Goal: Task Accomplishment & Management: Use online tool/utility

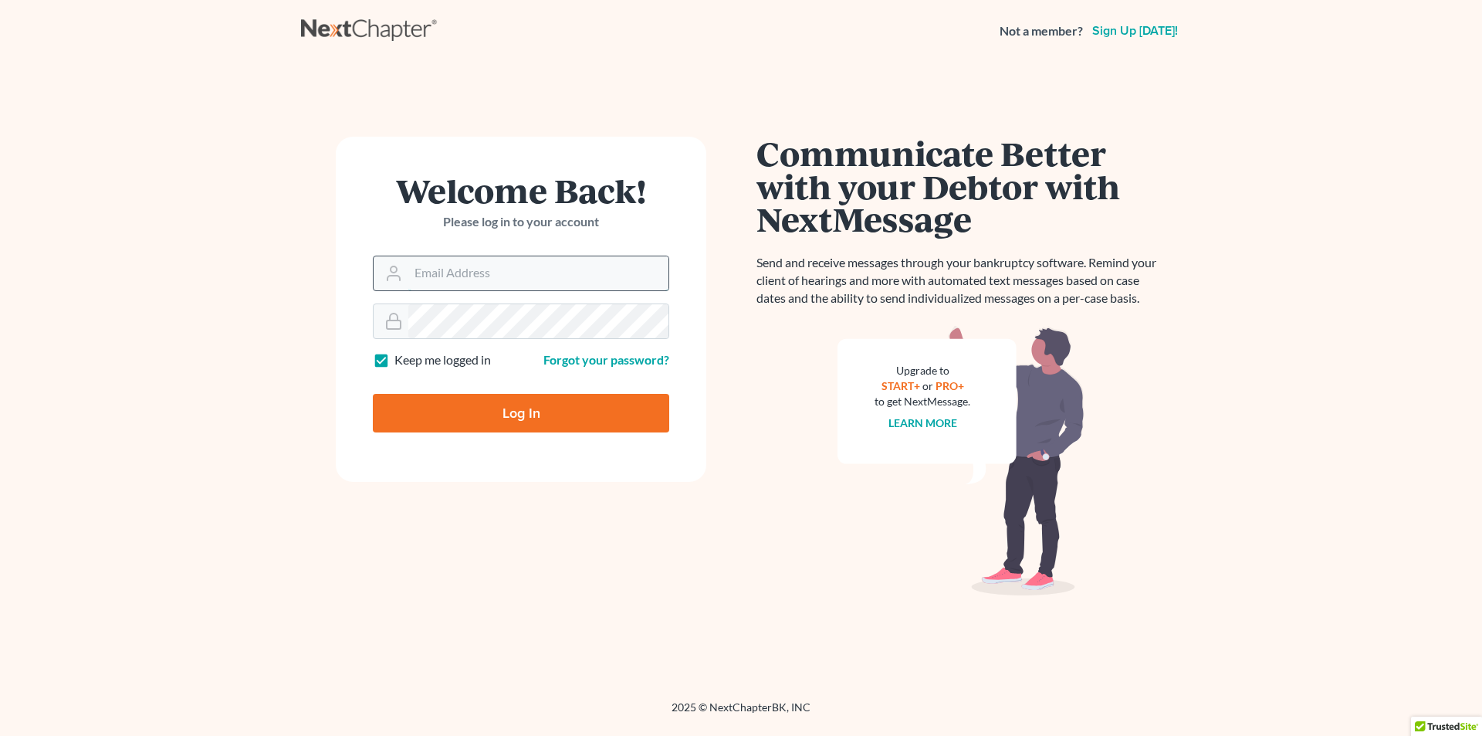
click at [475, 272] on input "Email Address" at bounding box center [538, 273] width 260 height 34
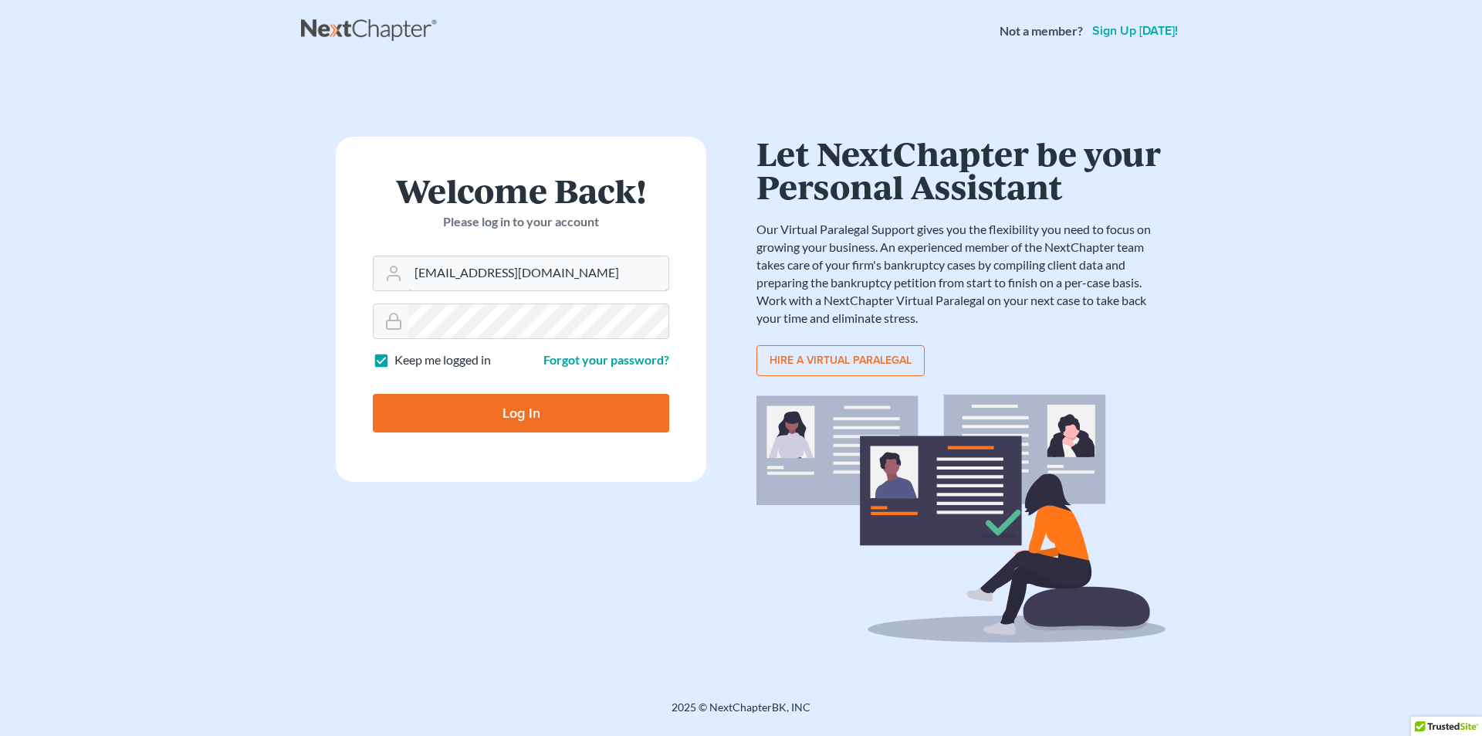
type input "[EMAIL_ADDRESS][DOMAIN_NAME]"
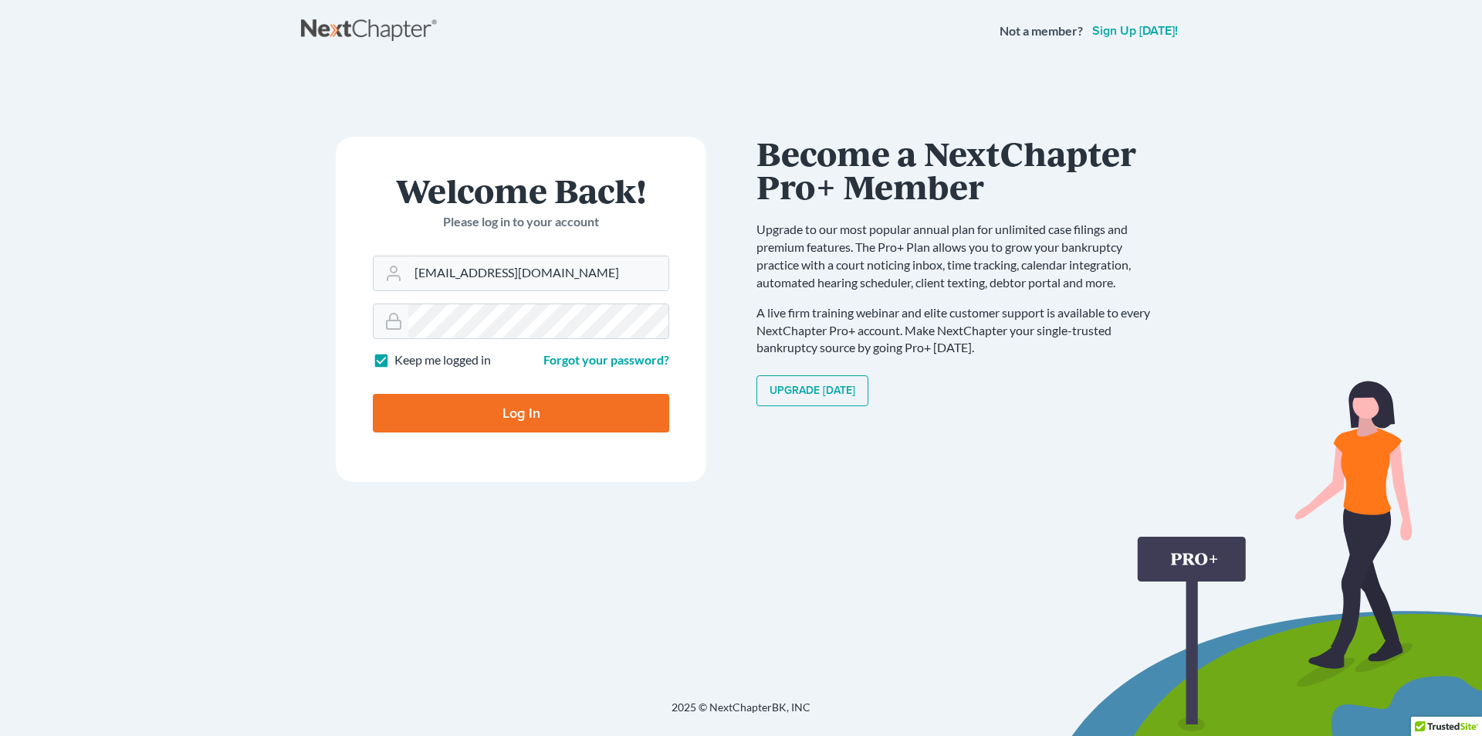
click at [505, 411] on input "Log In" at bounding box center [521, 413] width 296 height 39
type input "Thinking..."
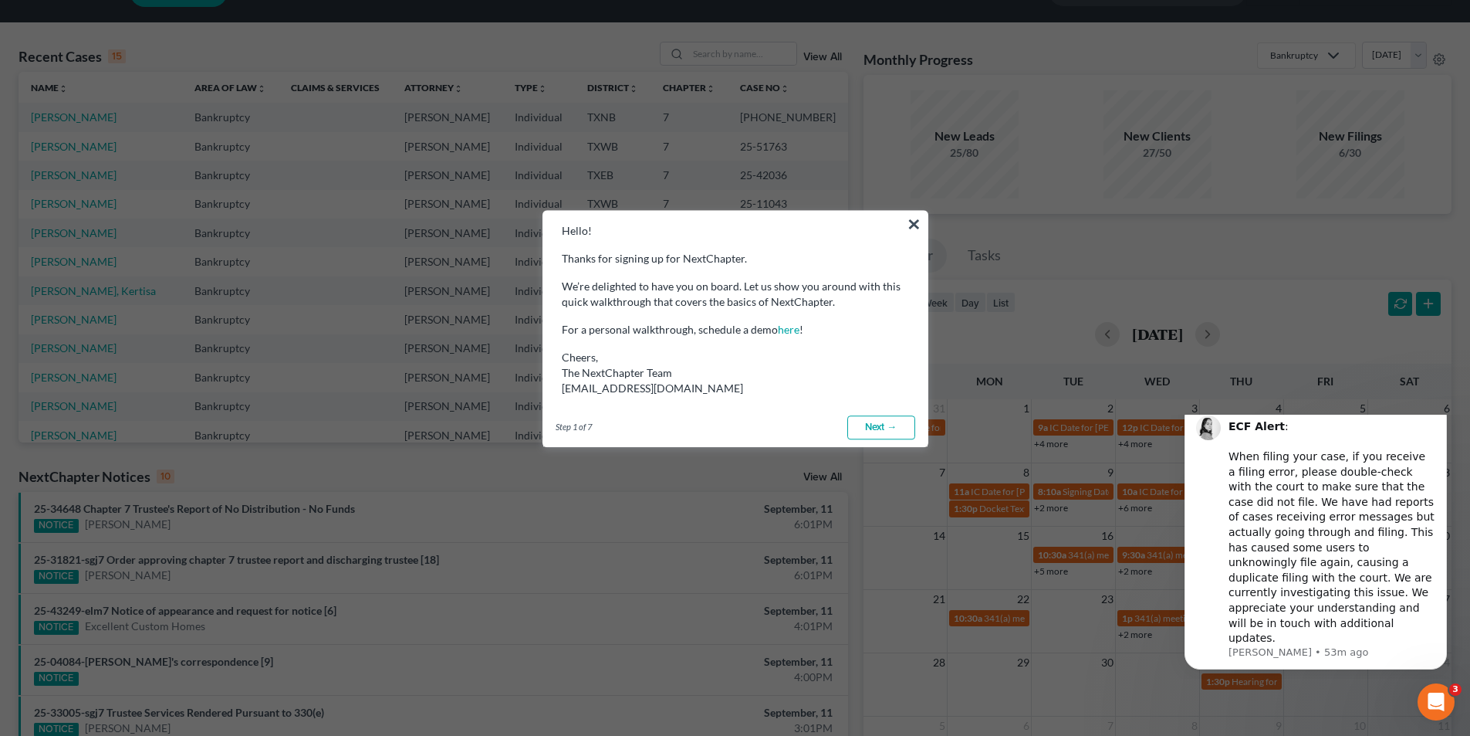
scroll to position [77, 0]
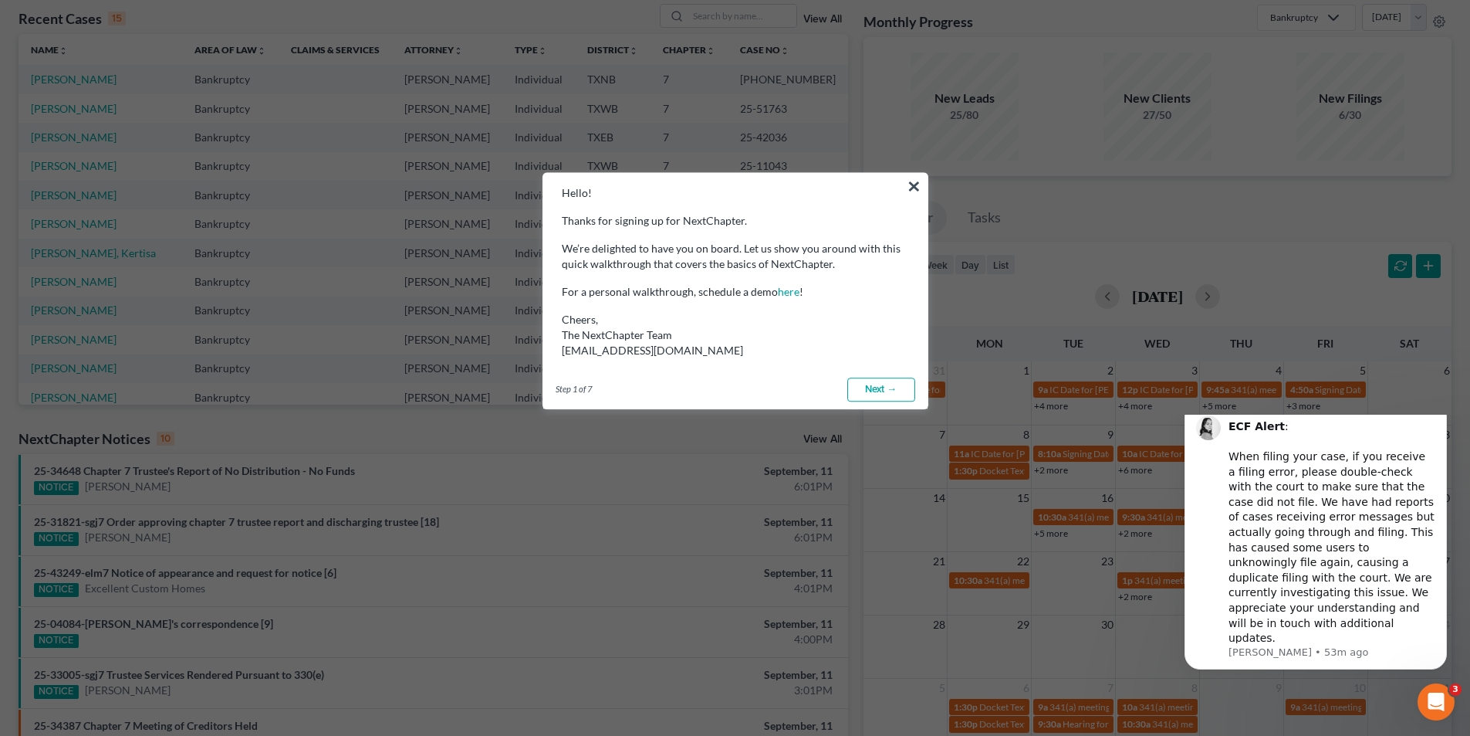
click at [898, 388] on link "Next →" at bounding box center [881, 389] width 68 height 25
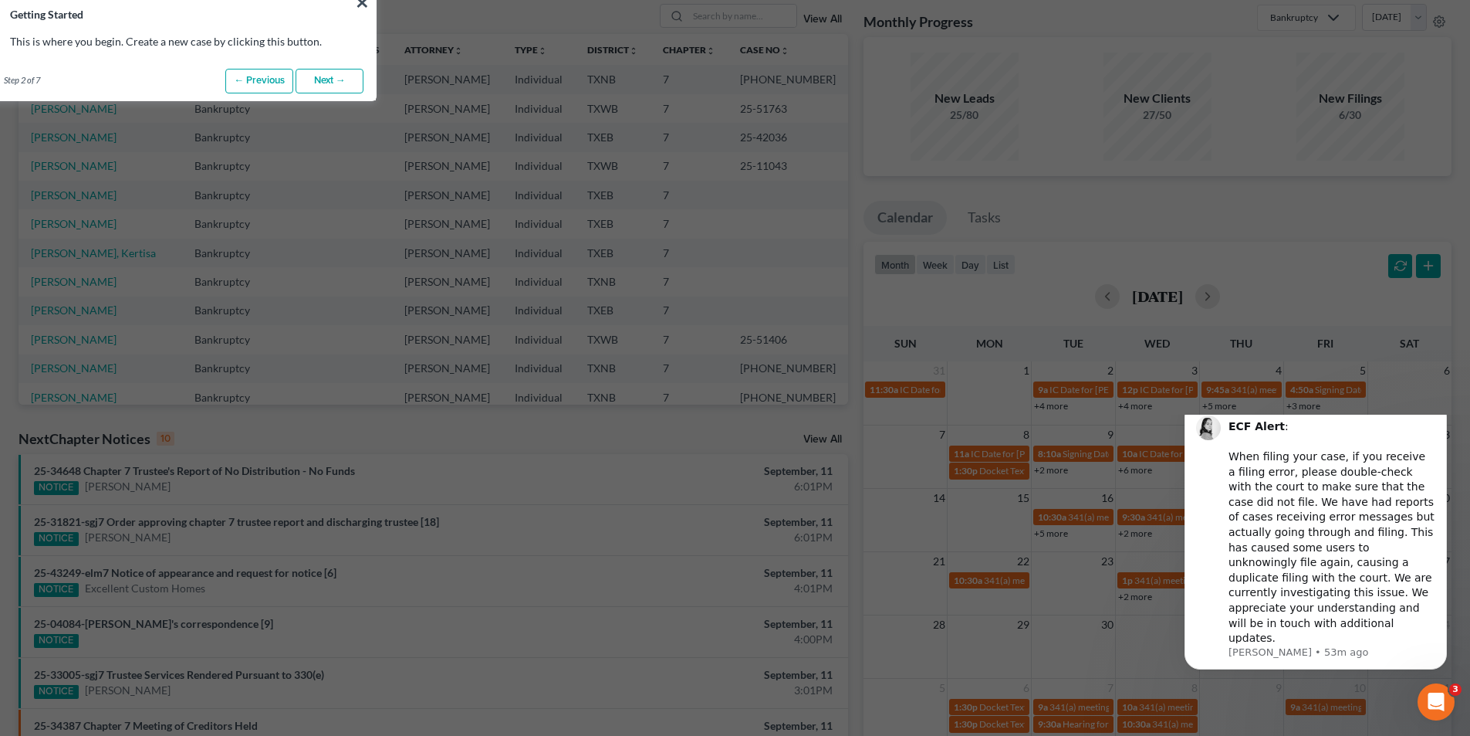
click at [335, 80] on link "Next →" at bounding box center [330, 81] width 68 height 25
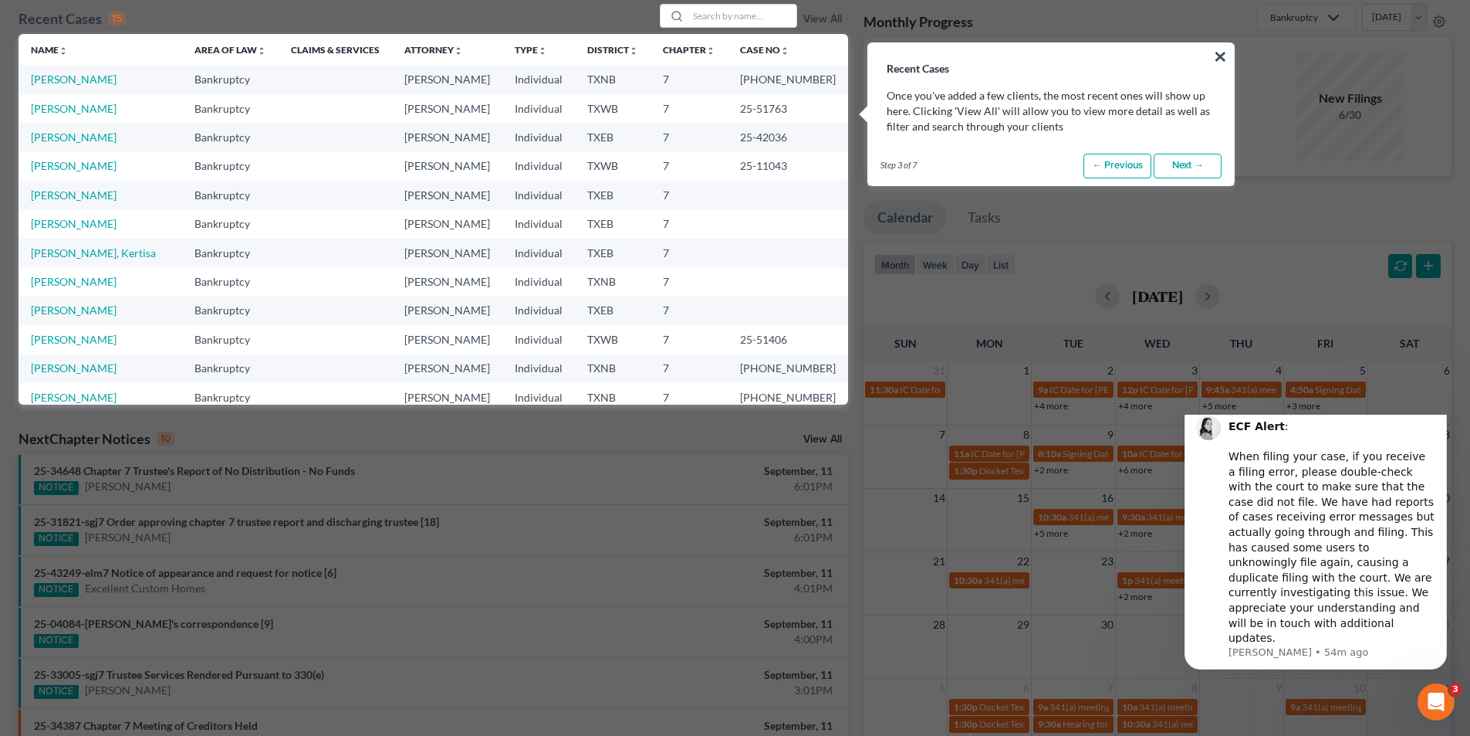
drag, startPoint x: 1035, startPoint y: 120, endPoint x: 1153, endPoint y: 219, distance: 154.0
click at [1194, 165] on link "Next →" at bounding box center [1188, 166] width 68 height 25
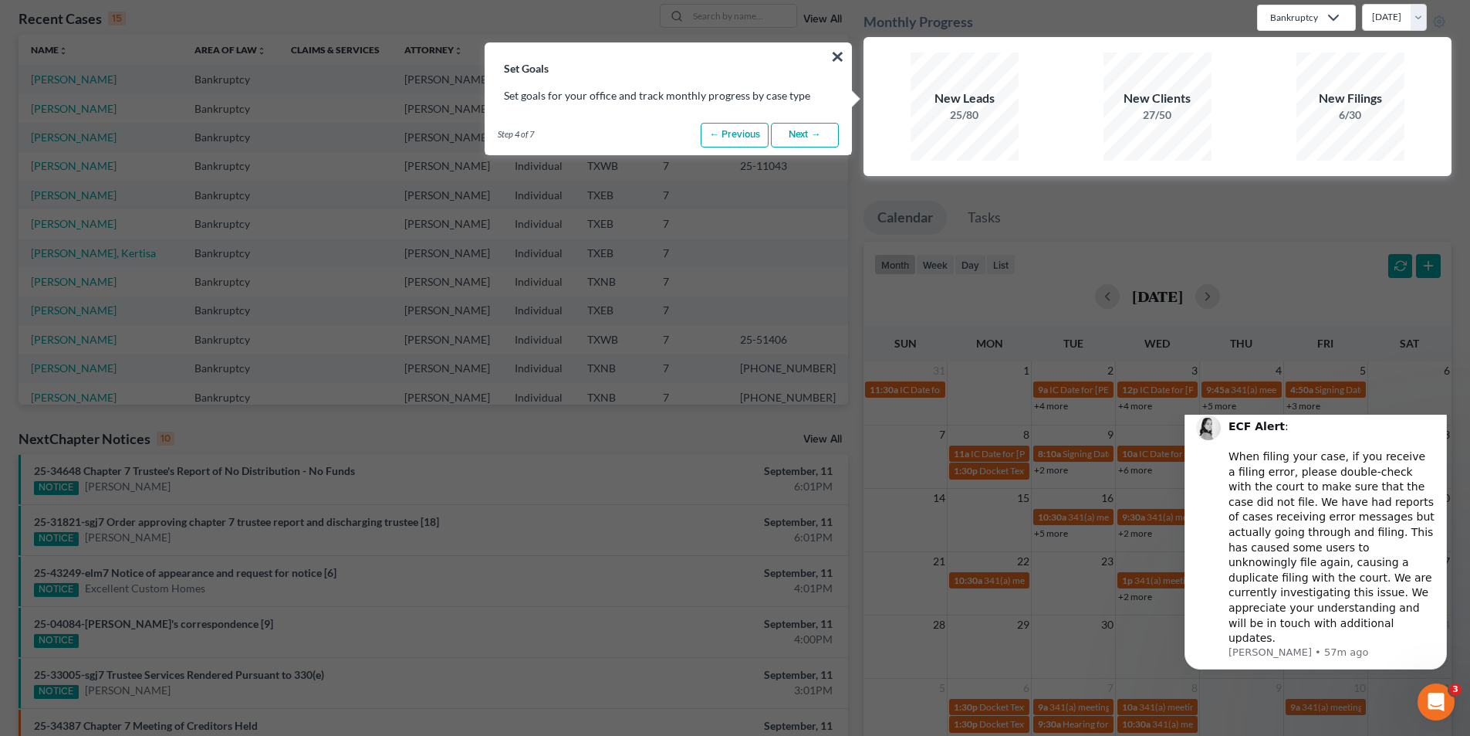
click at [812, 137] on link "Next →" at bounding box center [805, 135] width 68 height 25
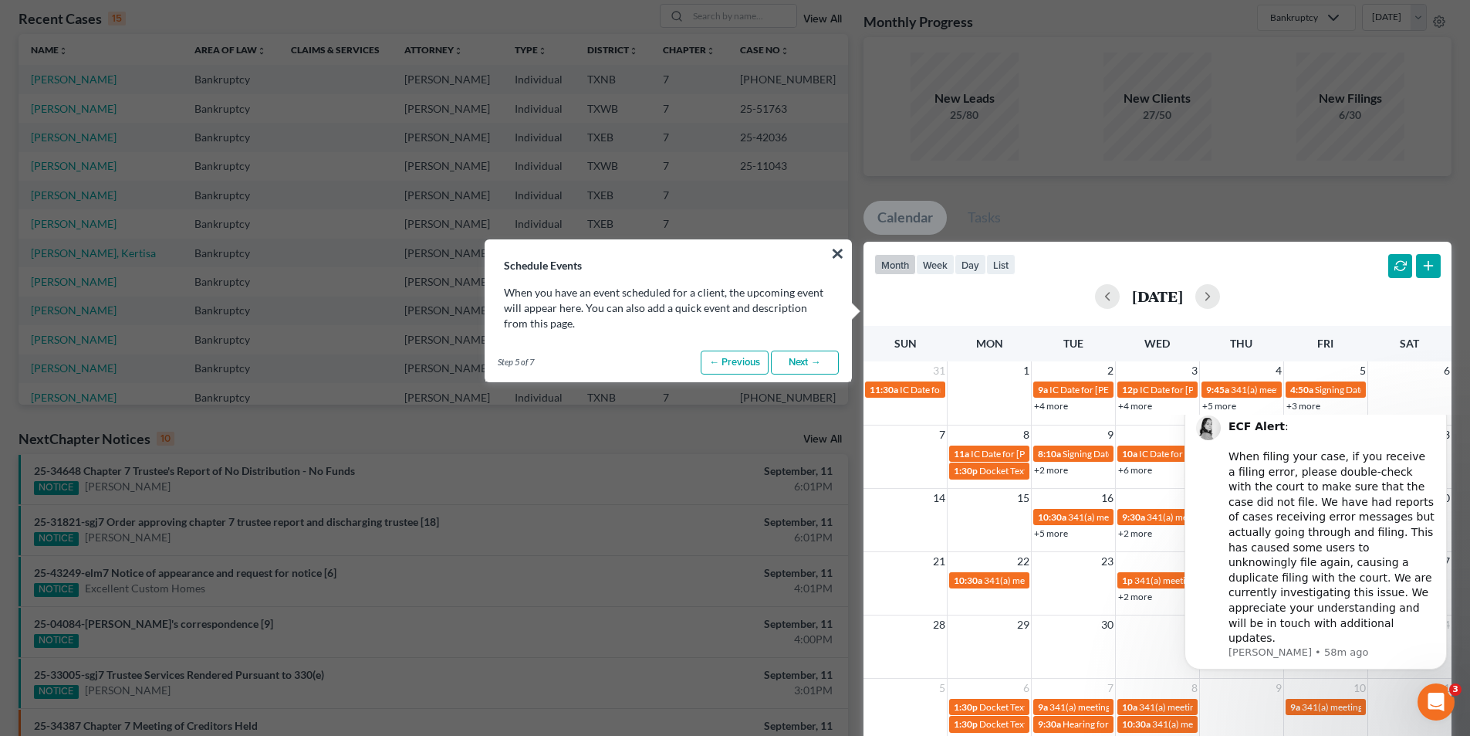
click at [810, 362] on link "Next →" at bounding box center [805, 362] width 68 height 25
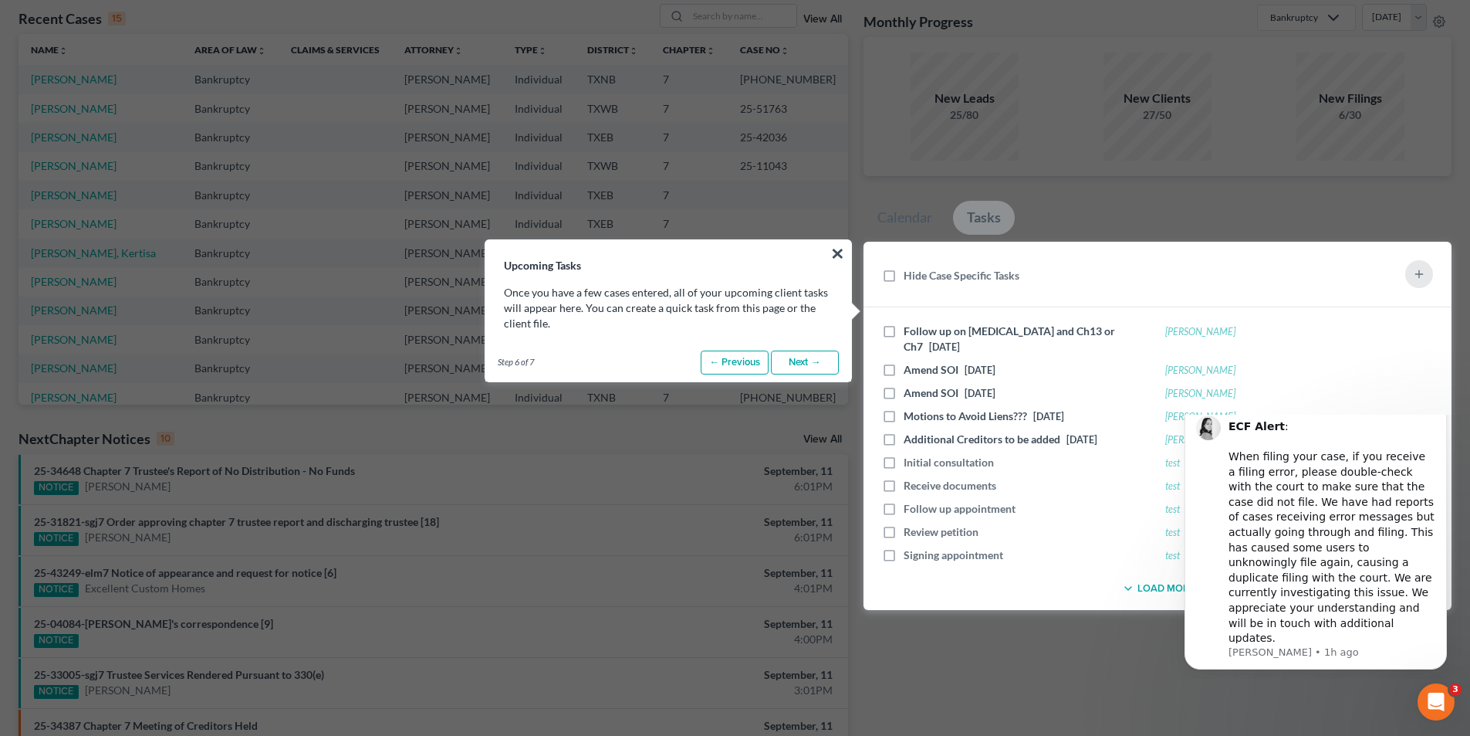
click at [819, 364] on link "Next →" at bounding box center [805, 362] width 68 height 25
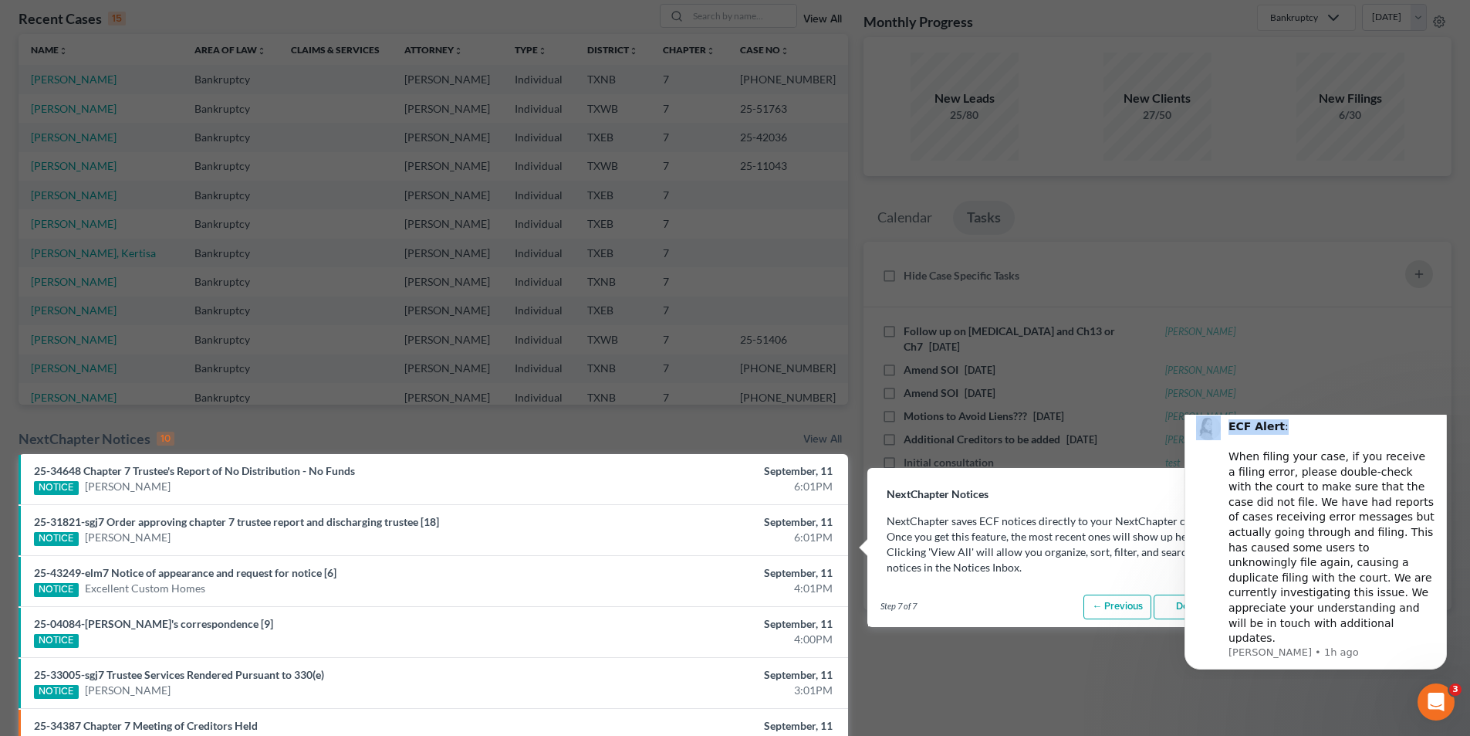
drag, startPoint x: 1397, startPoint y: 439, endPoint x: 2577, endPoint y: 827, distance: 1242.3
click at [1405, 414] on html "ECF Alert : ​ When filing your case, if you receive a filing error, please doub…" at bounding box center [1316, 546] width 309 height 264
drag, startPoint x: 919, startPoint y: 466, endPoint x: 930, endPoint y: 463, distance: 11.2
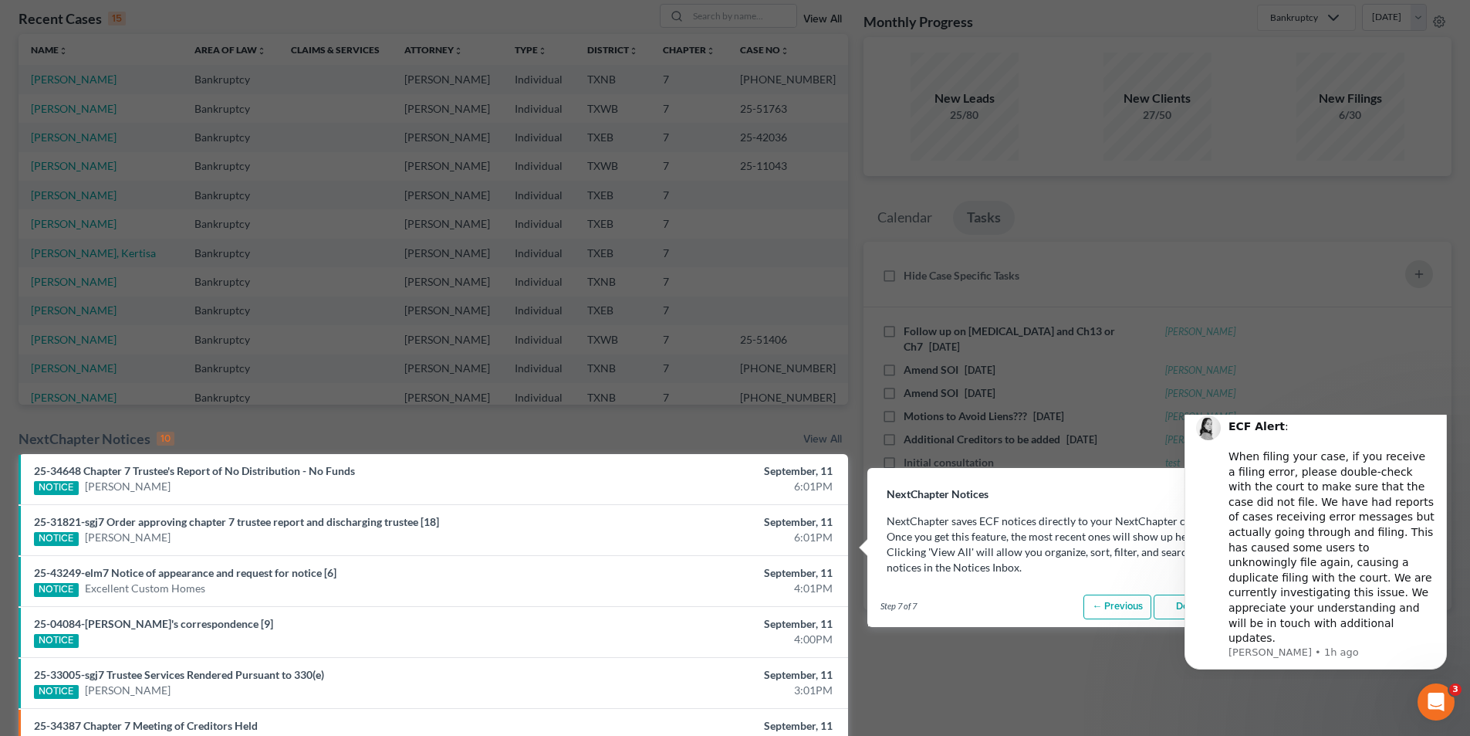
drag, startPoint x: 1301, startPoint y: 426, endPoint x: 1176, endPoint y: 455, distance: 128.4
click at [1192, 414] on html "ECF Alert : ​ When filing your case, if you receive a filing error, please doub…" at bounding box center [1316, 546] width 309 height 264
drag, startPoint x: 1189, startPoint y: 432, endPoint x: 1175, endPoint y: 418, distance: 20.2
click at [1175, 417] on html "ECF Alert : ​ When filing your case, if you receive a filing error, please doub…" at bounding box center [1316, 546] width 309 height 264
drag, startPoint x: 1375, startPoint y: 668, endPoint x: 1366, endPoint y: 631, distance: 37.3
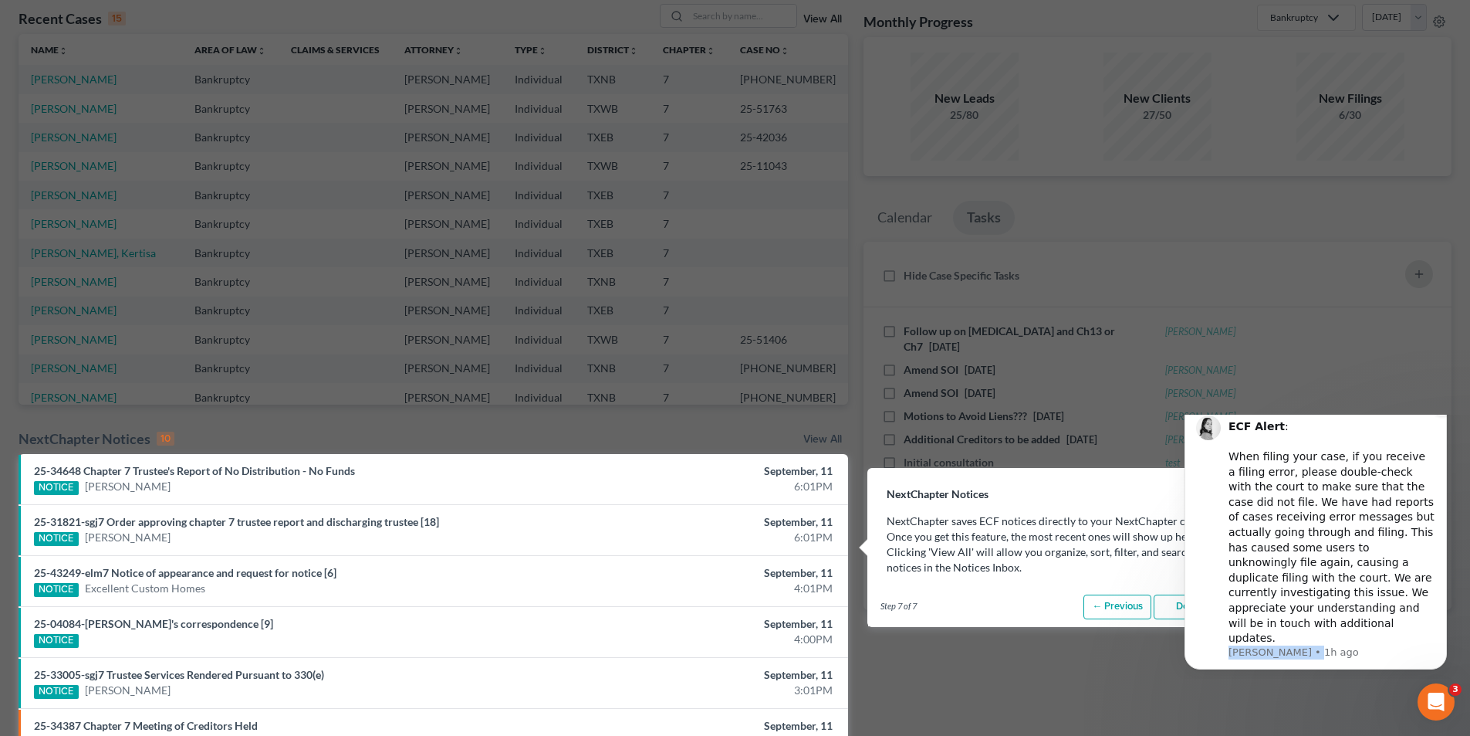
click at [1366, 631] on div "ECF Alert : ​ When filing your case, if you receive a filing error, please doub…" at bounding box center [1316, 535] width 262 height 268
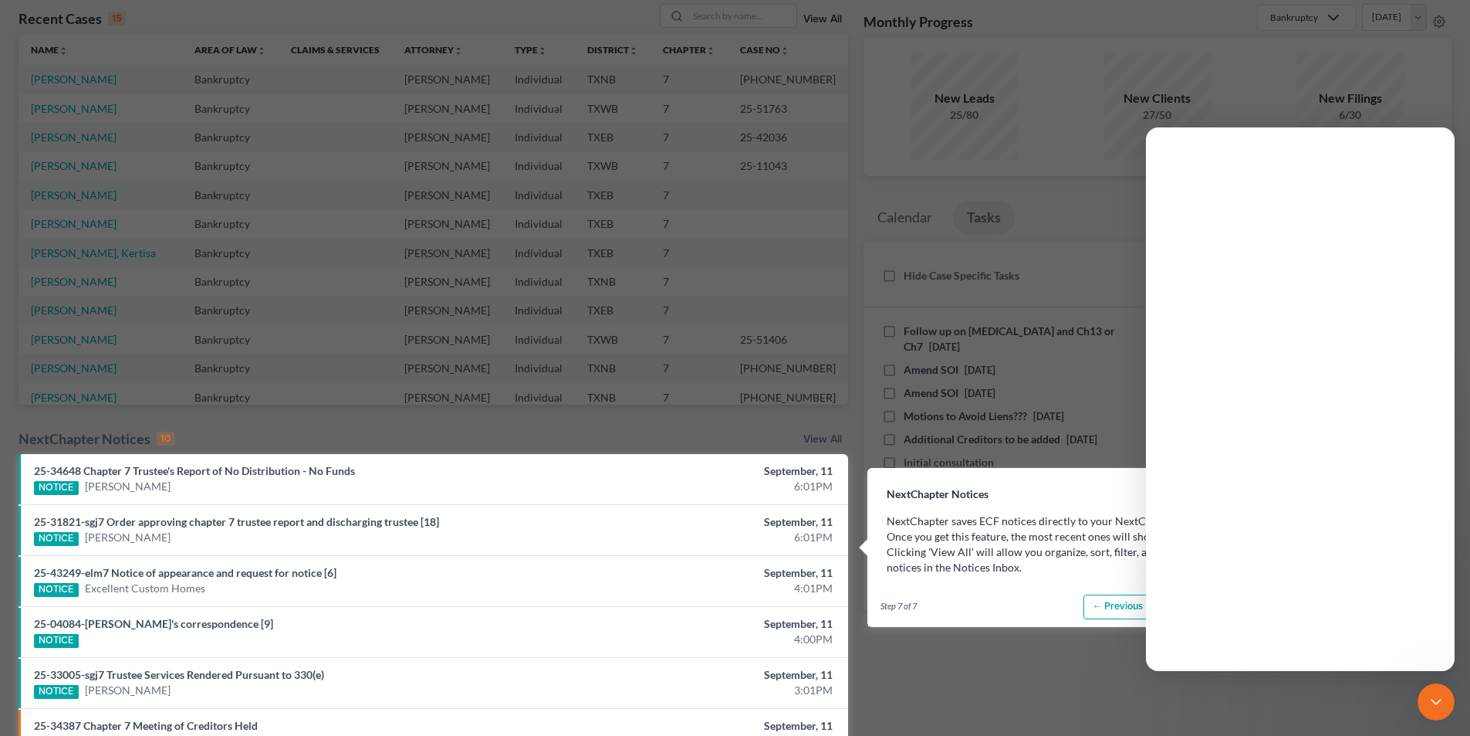
scroll to position [0, 0]
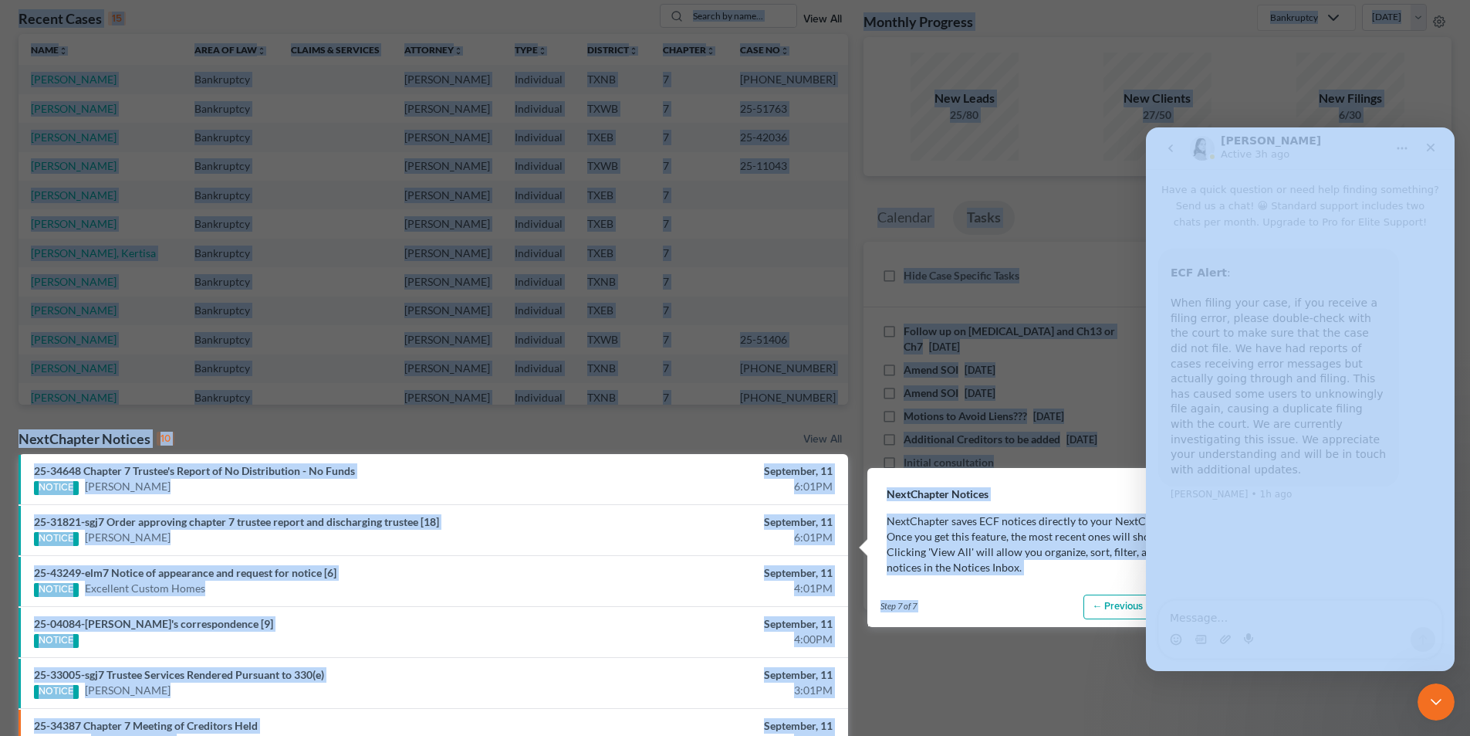
drag, startPoint x: 2443, startPoint y: 798, endPoint x: 1333, endPoint y: 625, distance: 1123.2
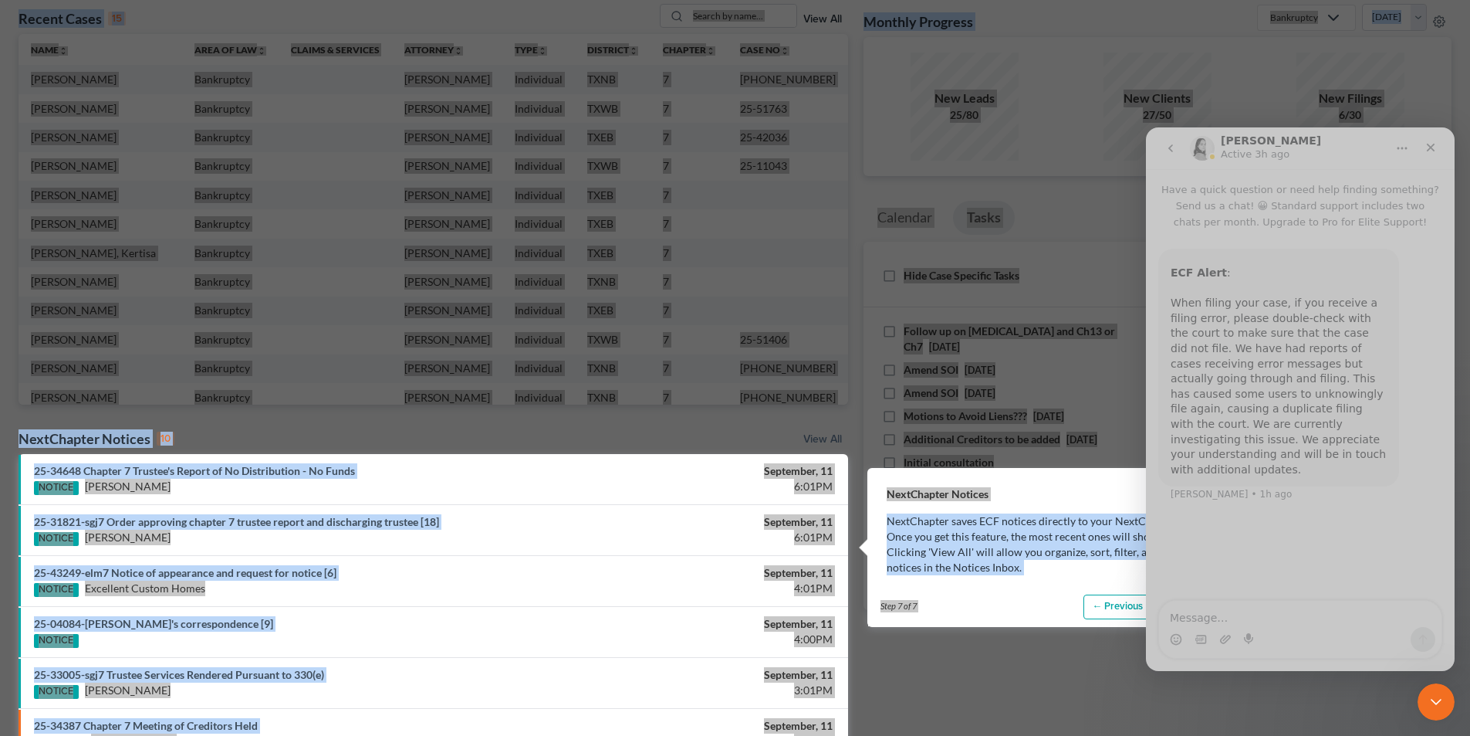
drag, startPoint x: 1450, startPoint y: 664, endPoint x: 1480, endPoint y: 527, distance: 139.7
click at [1455, 527] on html "[PERSON_NAME] Active 3h ago Have a quick question or need help finding somethin…" at bounding box center [1300, 398] width 309 height 543
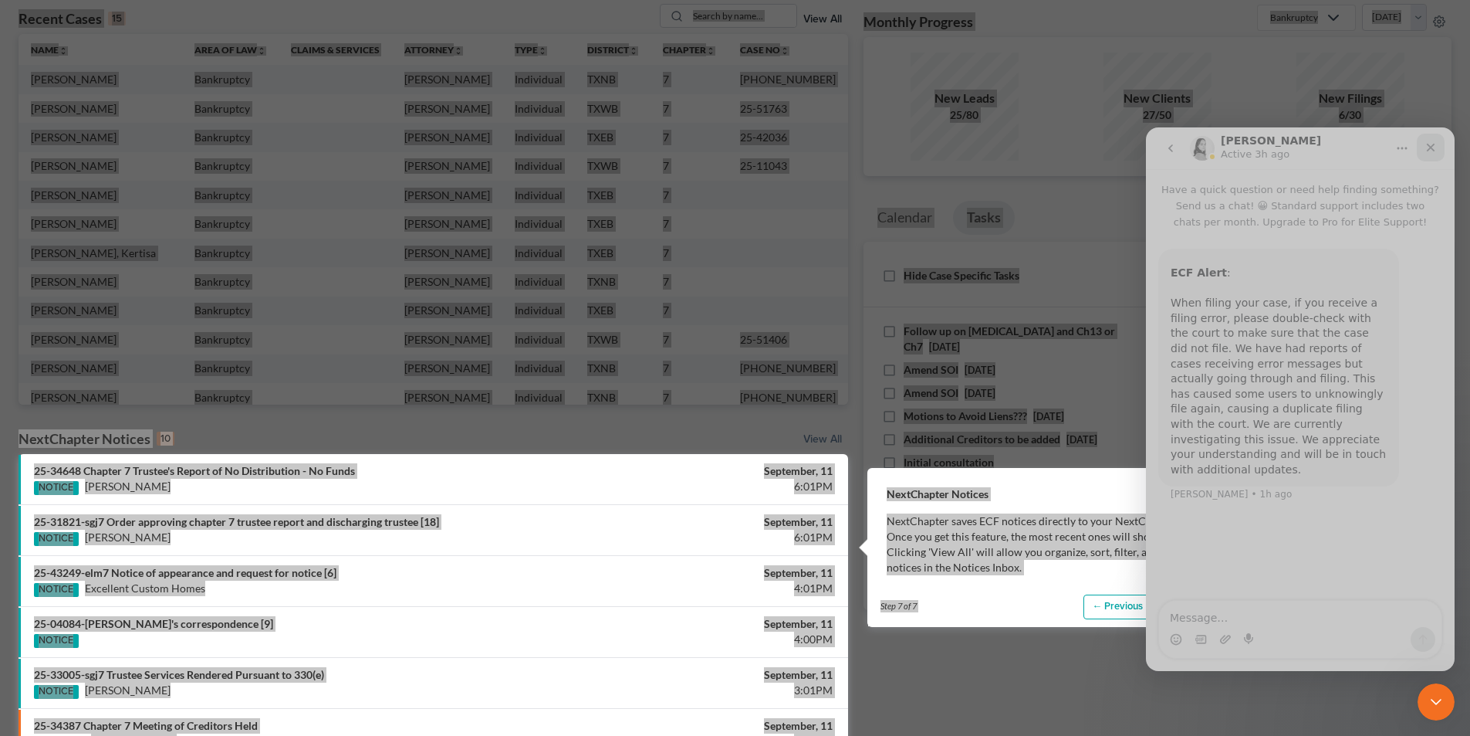
click at [1429, 147] on icon "Close" at bounding box center [1431, 147] width 12 height 12
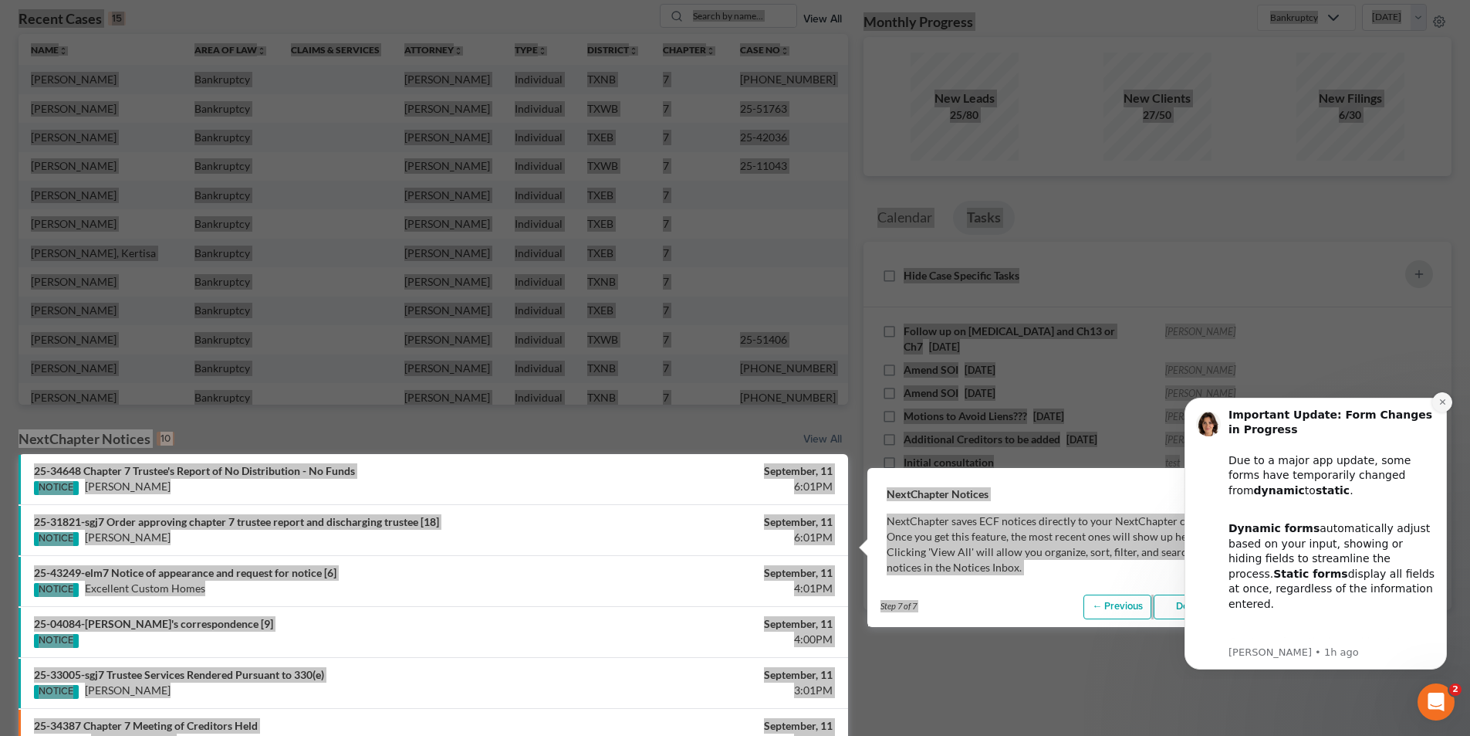
click at [1443, 400] on icon "Dismiss notification" at bounding box center [1443, 401] width 8 height 8
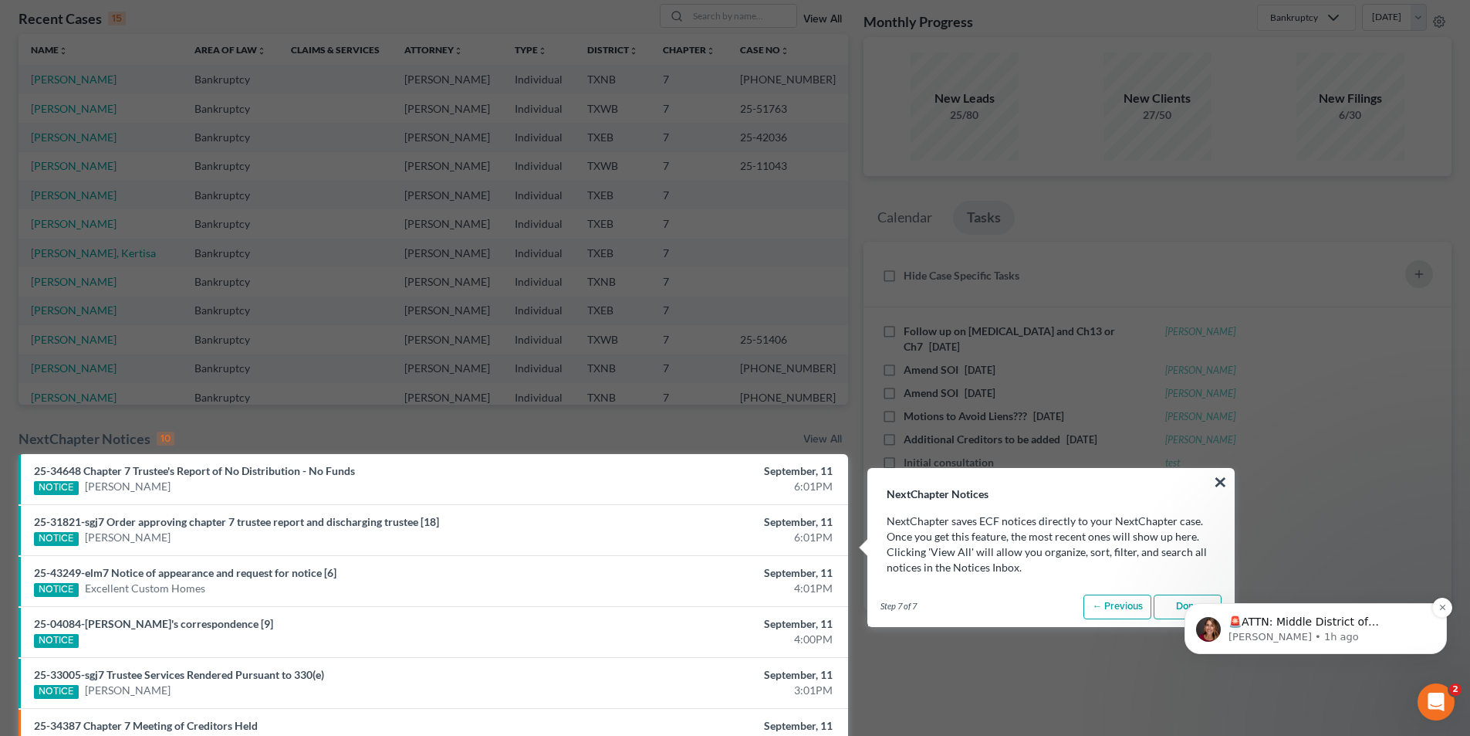
click at [1270, 635] on p "[PERSON_NAME] • 1h ago" at bounding box center [1328, 637] width 199 height 14
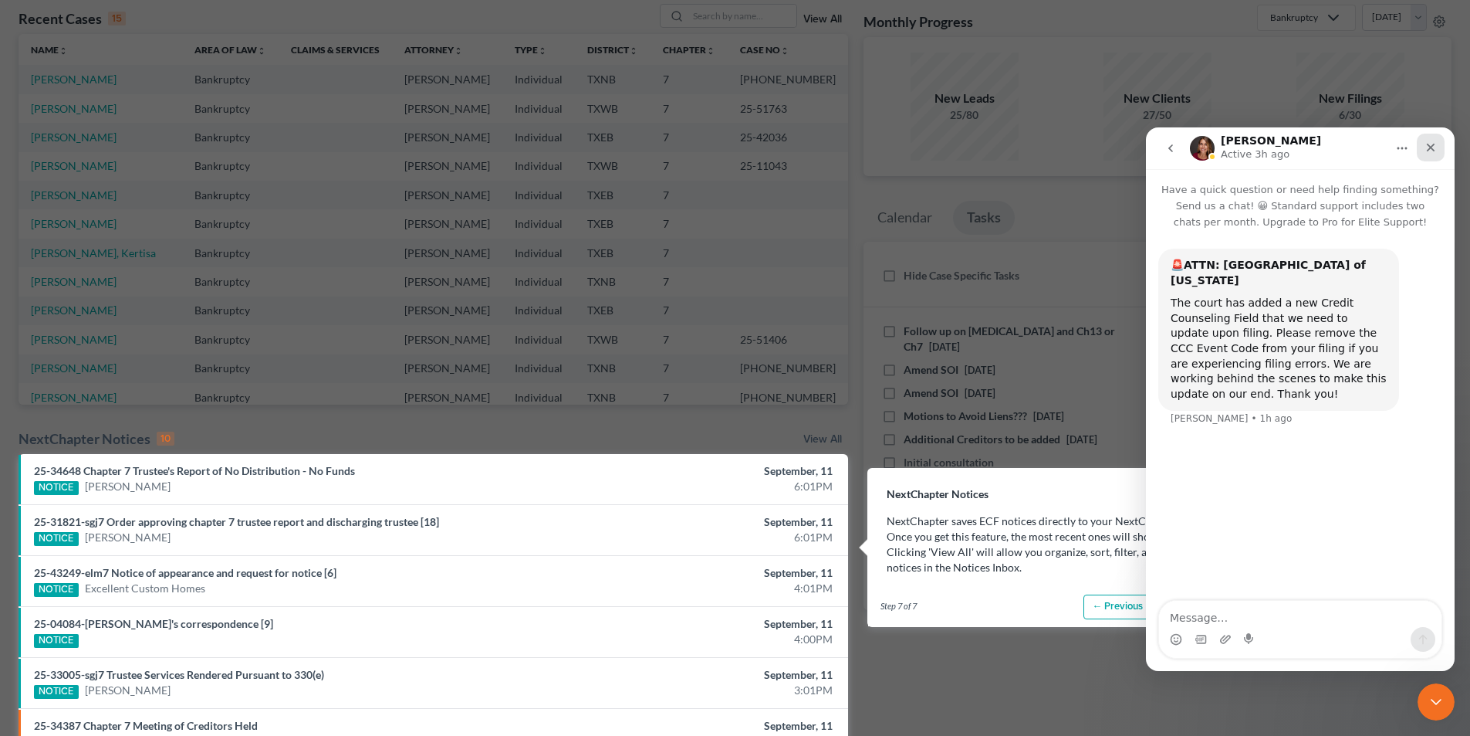
click at [1436, 136] on div "Close" at bounding box center [1431, 148] width 28 height 28
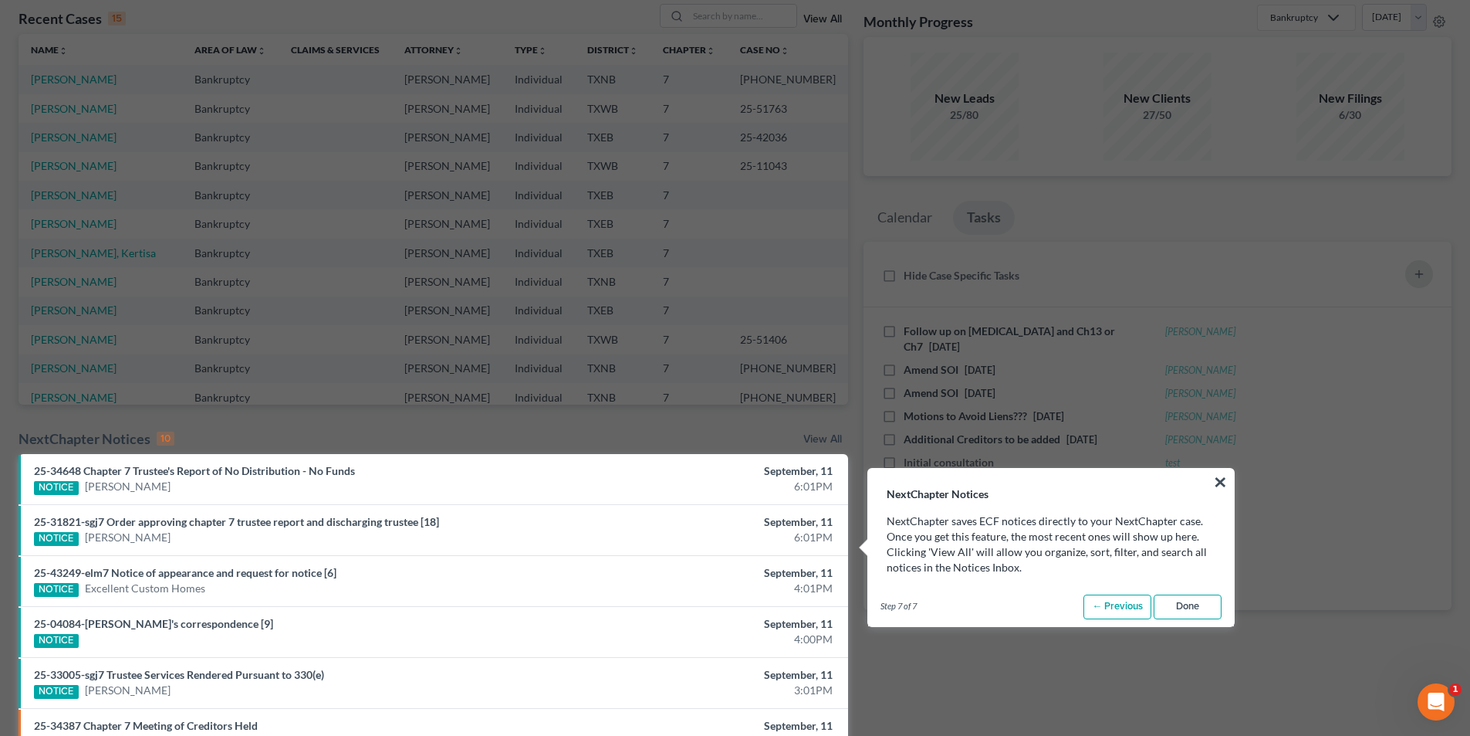
click at [1190, 610] on link "Done" at bounding box center [1188, 606] width 68 height 25
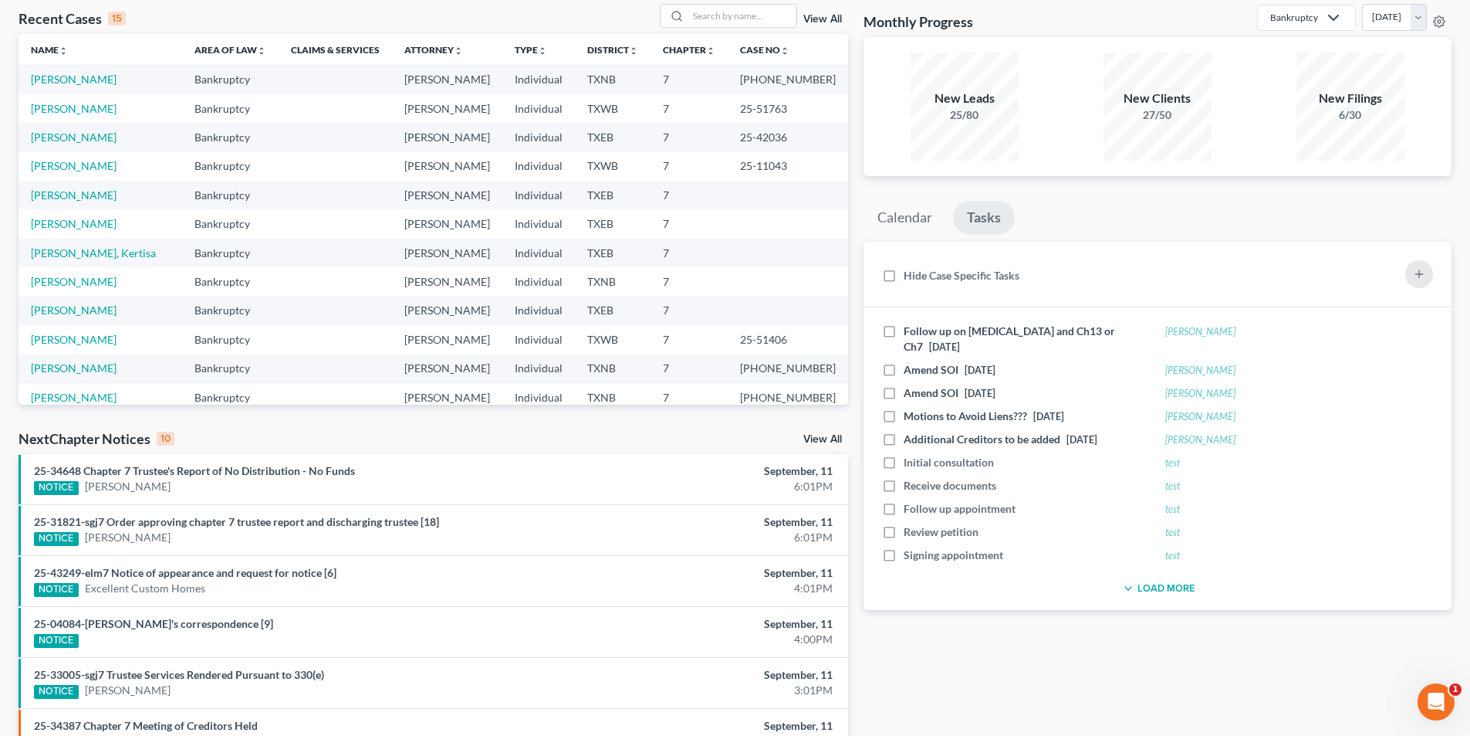
click at [818, 18] on link "View All" at bounding box center [822, 19] width 39 height 11
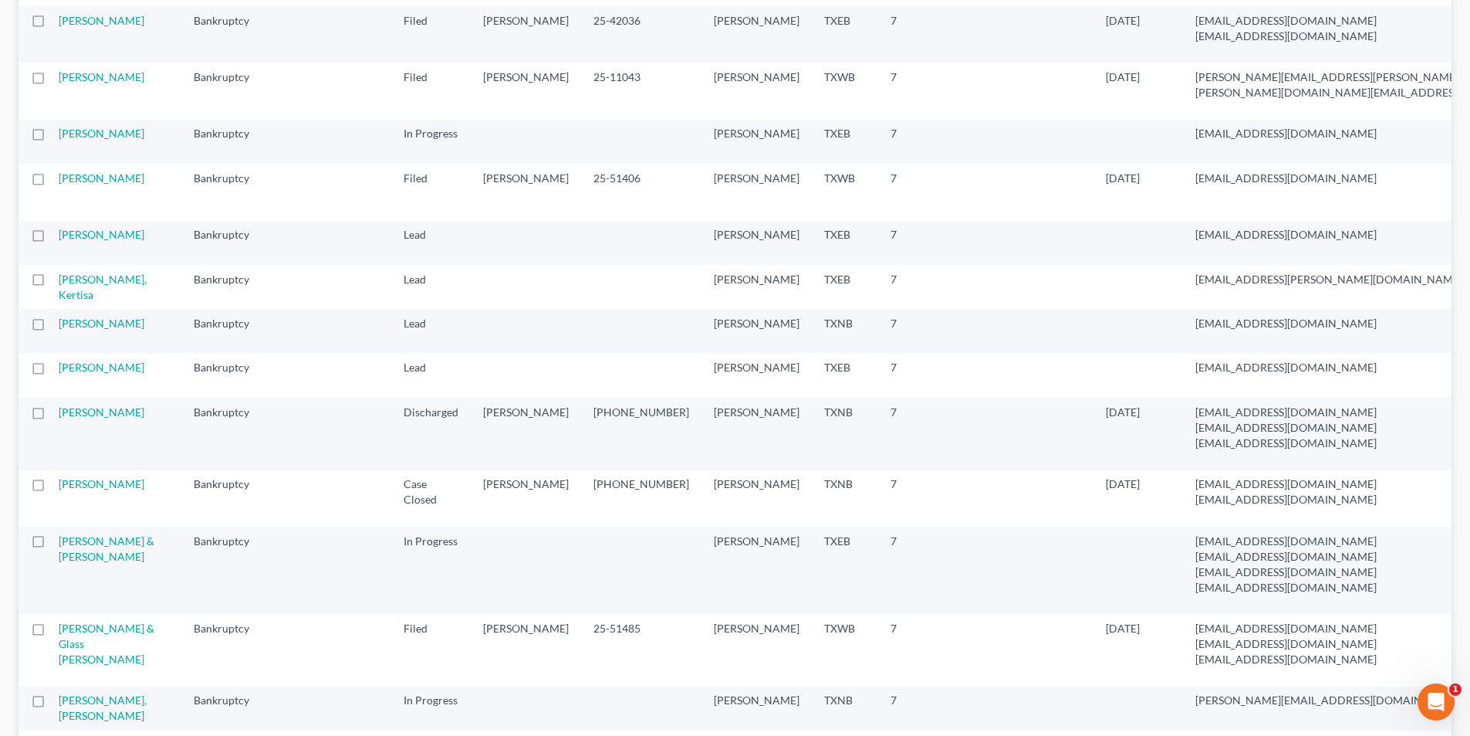
scroll to position [926, 0]
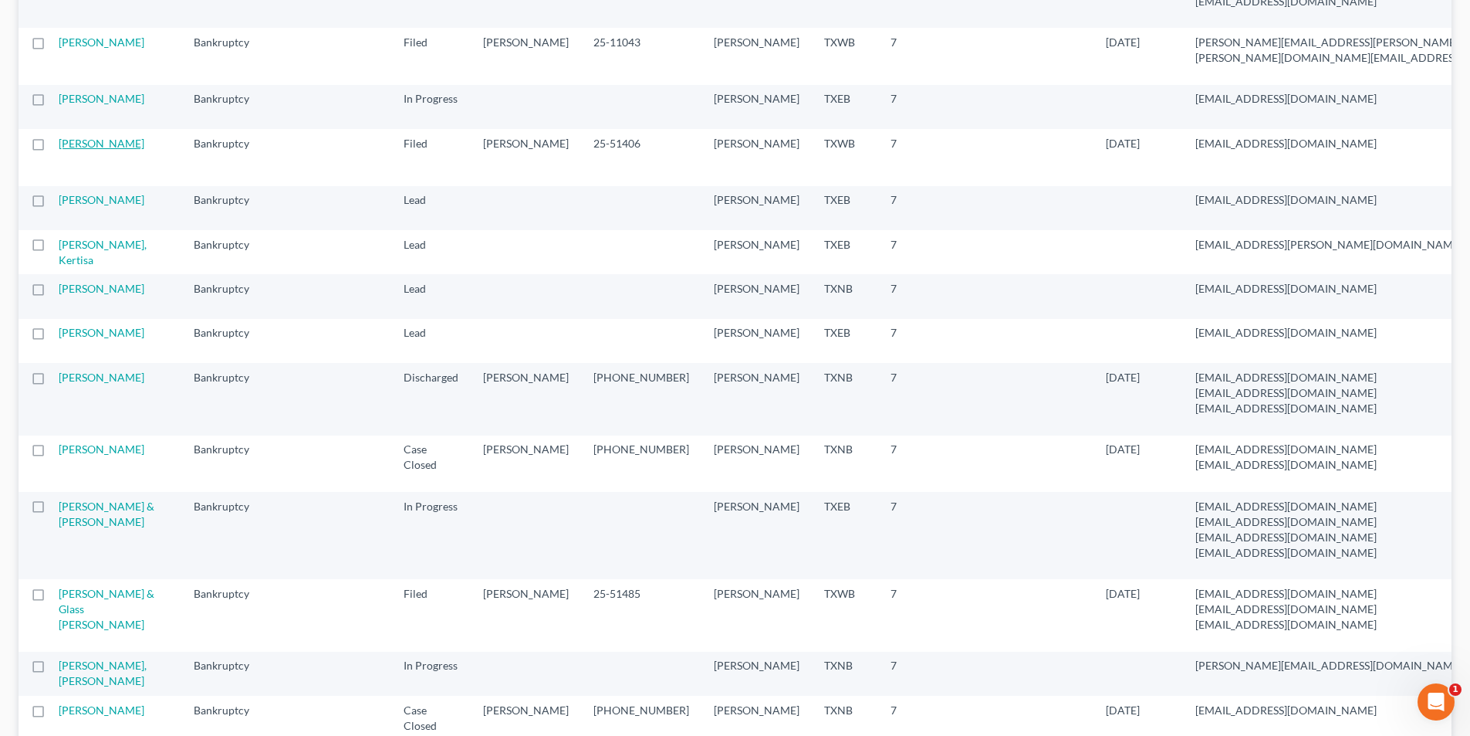
click at [80, 150] on link "[PERSON_NAME]" at bounding box center [102, 143] width 86 height 13
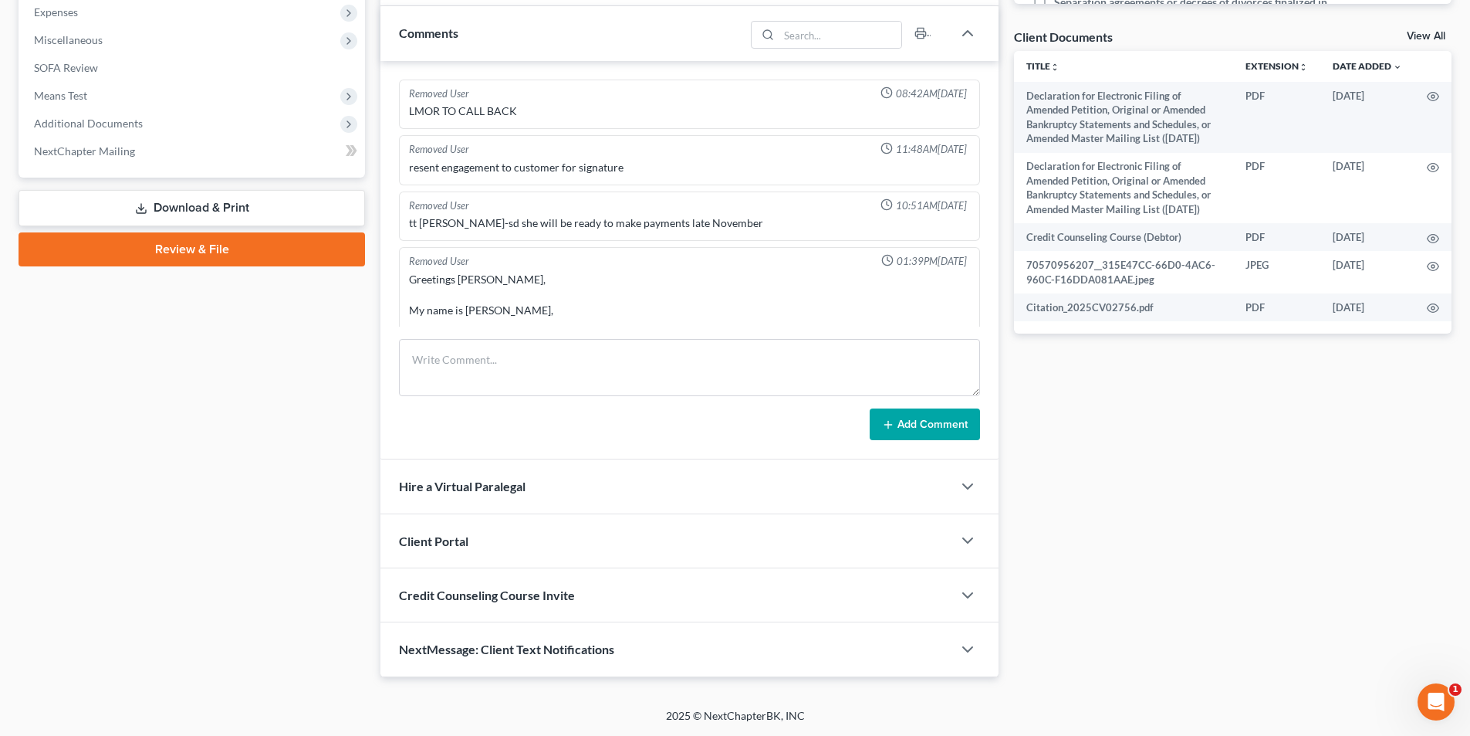
scroll to position [5290, 0]
